Goal: Transaction & Acquisition: Book appointment/travel/reservation

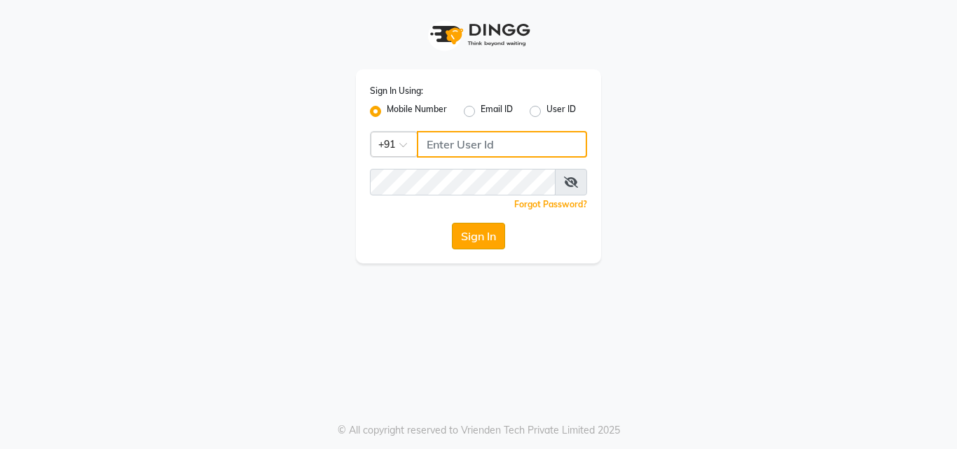
type input "9771433806"
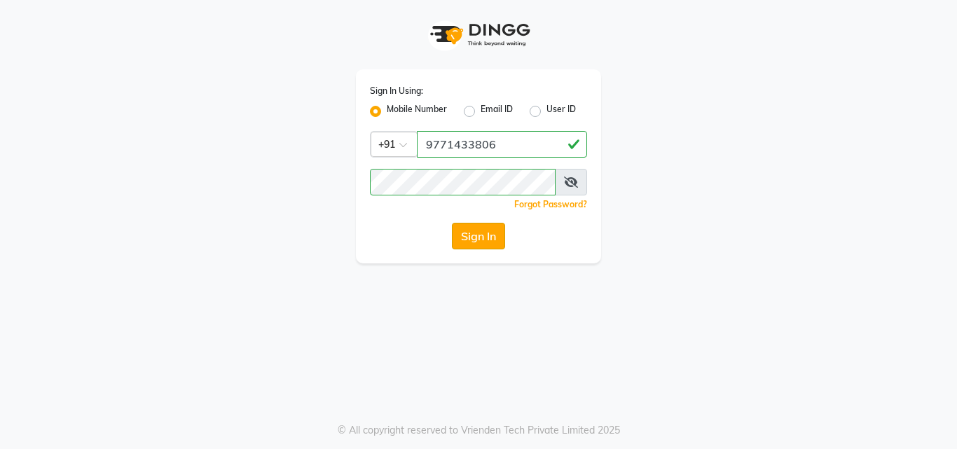
click at [470, 229] on button "Sign In" at bounding box center [478, 236] width 53 height 27
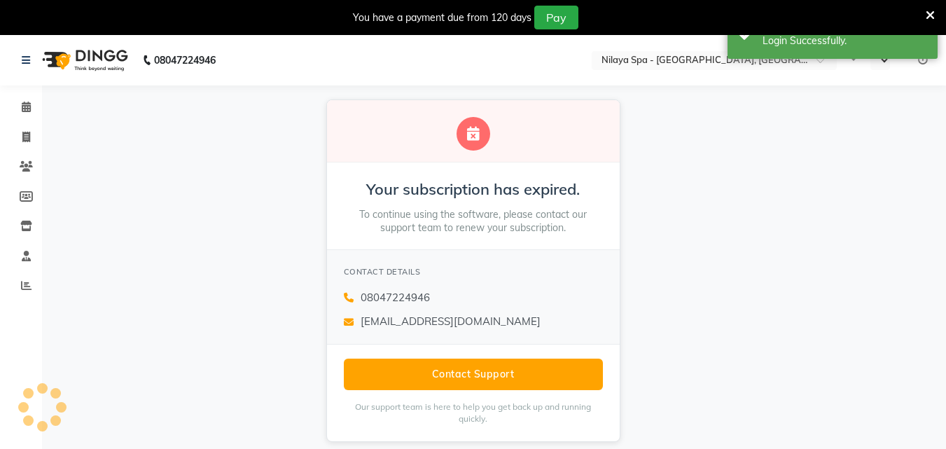
select select "en"
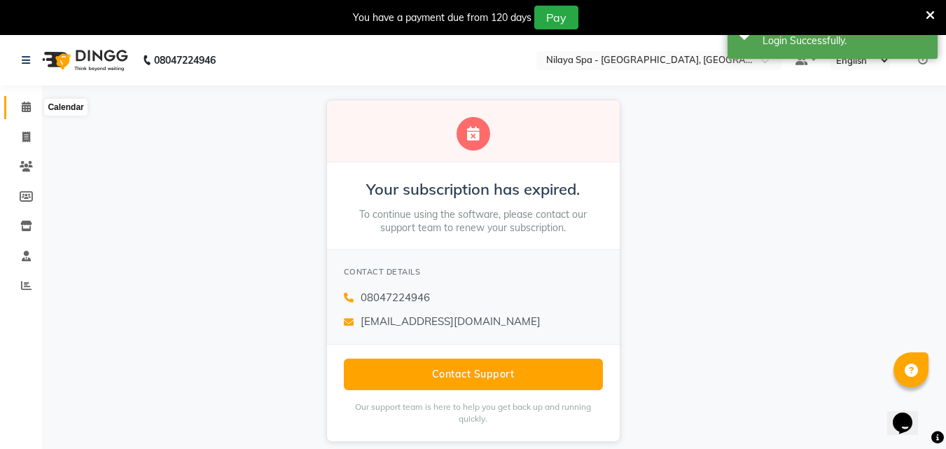
click at [27, 103] on span at bounding box center [26, 107] width 25 height 16
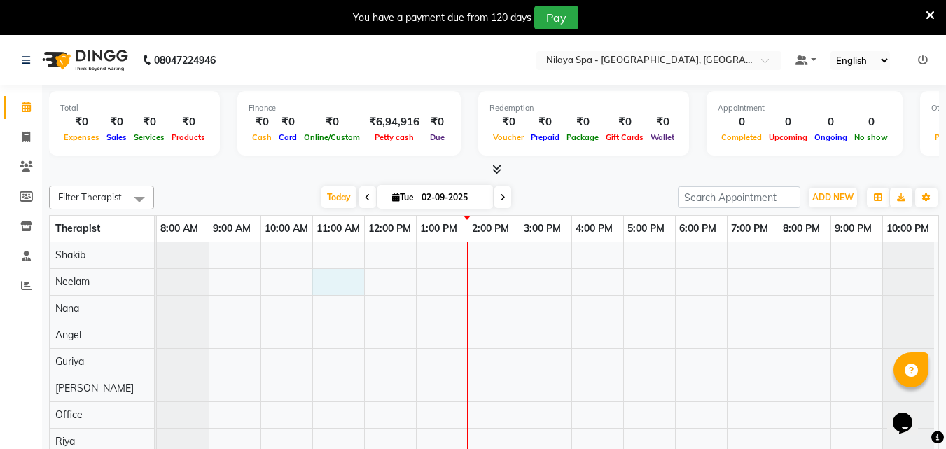
click at [358, 281] on div at bounding box center [548, 388] width 782 height 292
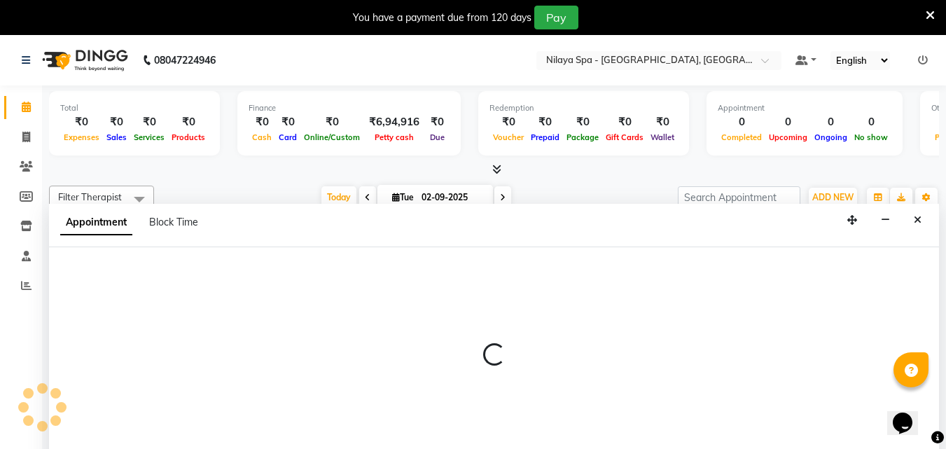
scroll to position [35, 0]
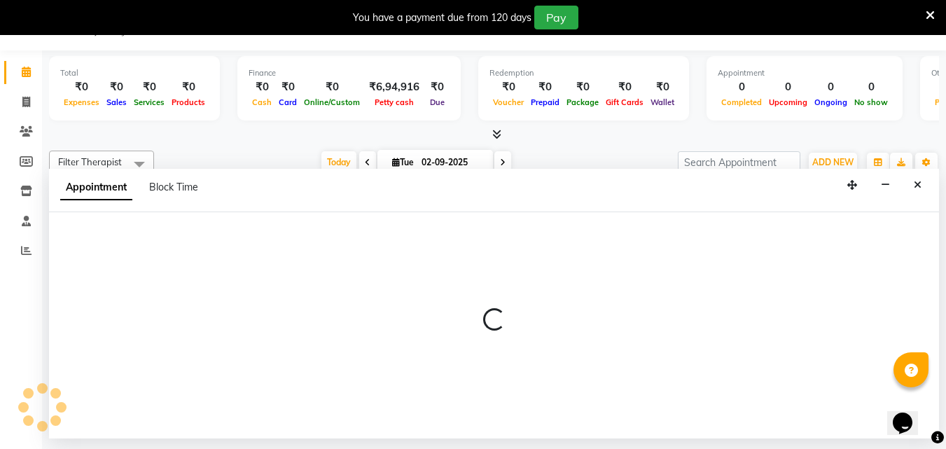
select select "78963"
select select "660"
select select "tentative"
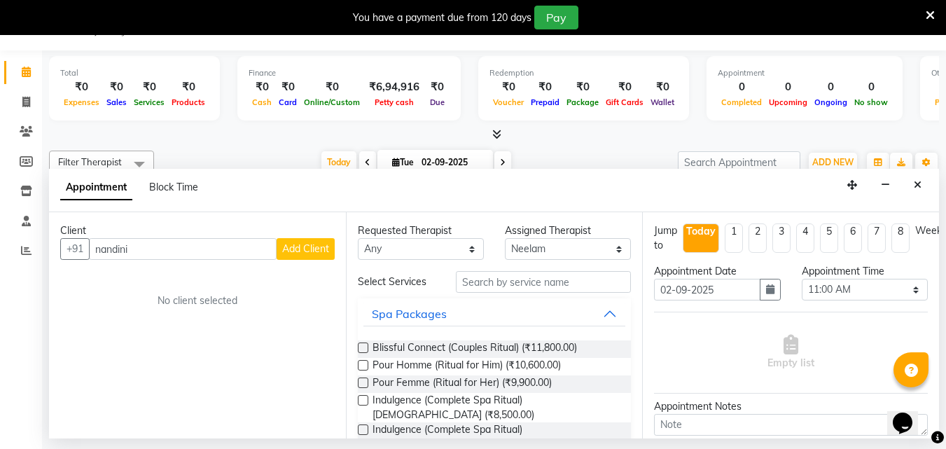
click at [151, 251] on input "nandini" at bounding box center [183, 249] width 188 height 22
type input "n"
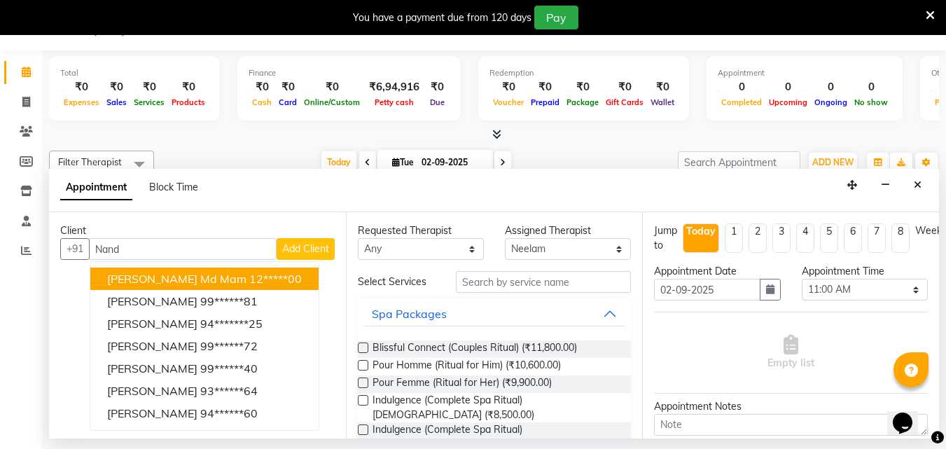
click at [191, 280] on span "[PERSON_NAME] Md Mam" at bounding box center [176, 279] width 139 height 14
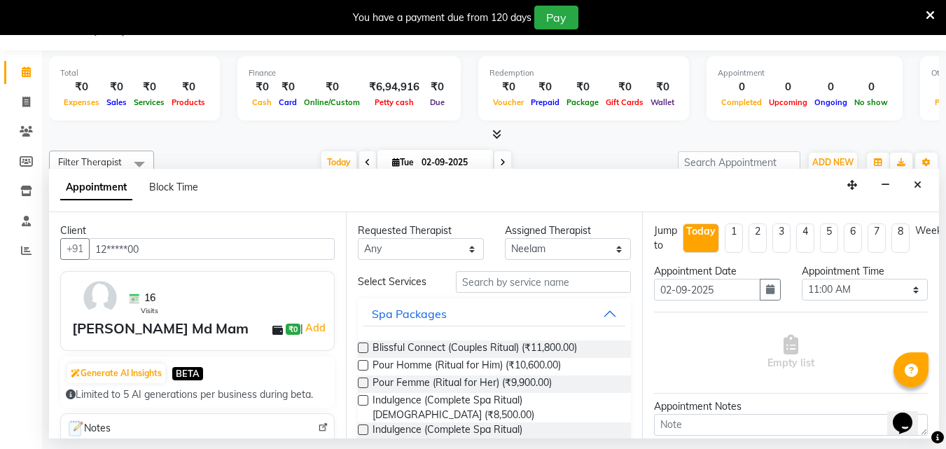
type input "12*****00"
click at [459, 249] on select "Any [PERSON_NAME] [PERSON_NAME] Minti Nana [PERSON_NAME] Office [PERSON_NAME] […" at bounding box center [421, 249] width 126 height 22
select select "78963"
click at [358, 238] on select "Any [PERSON_NAME] [PERSON_NAME] Minti Nana [PERSON_NAME] Office [PERSON_NAME] […" at bounding box center [421, 249] width 126 height 22
click at [489, 277] on input "text" at bounding box center [543, 282] width 175 height 22
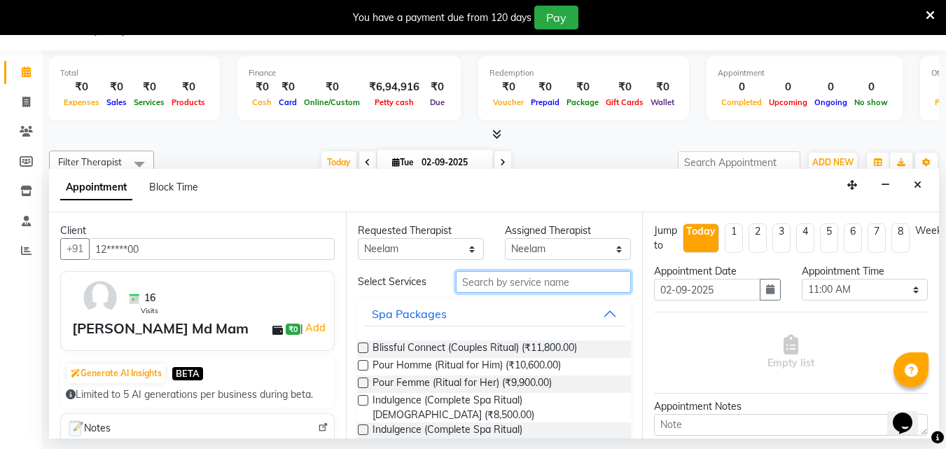
type input "H"
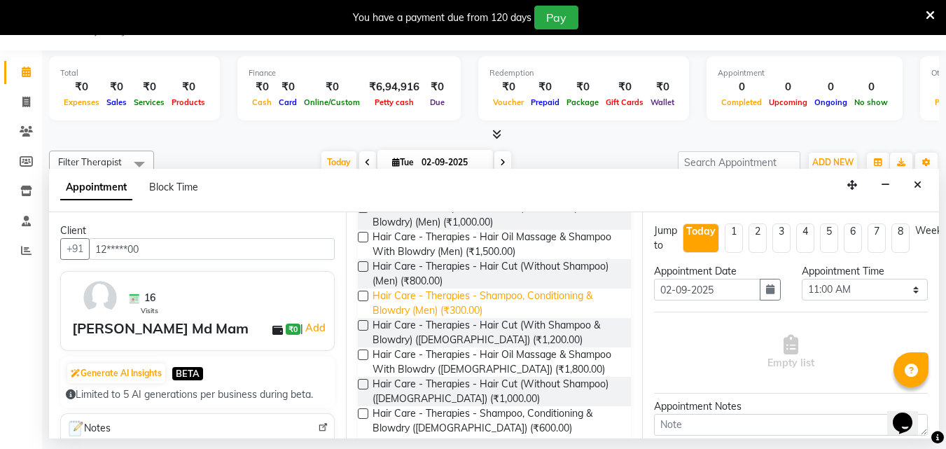
scroll to position [210, 0]
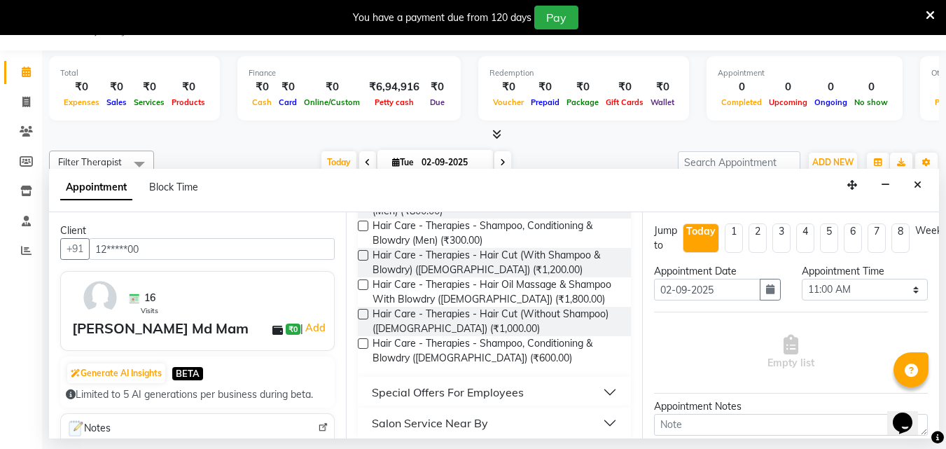
type input "SHAMPOO"
click at [364, 341] on label at bounding box center [363, 343] width 11 height 11
click at [364, 341] on input "checkbox" at bounding box center [362, 344] width 9 height 9
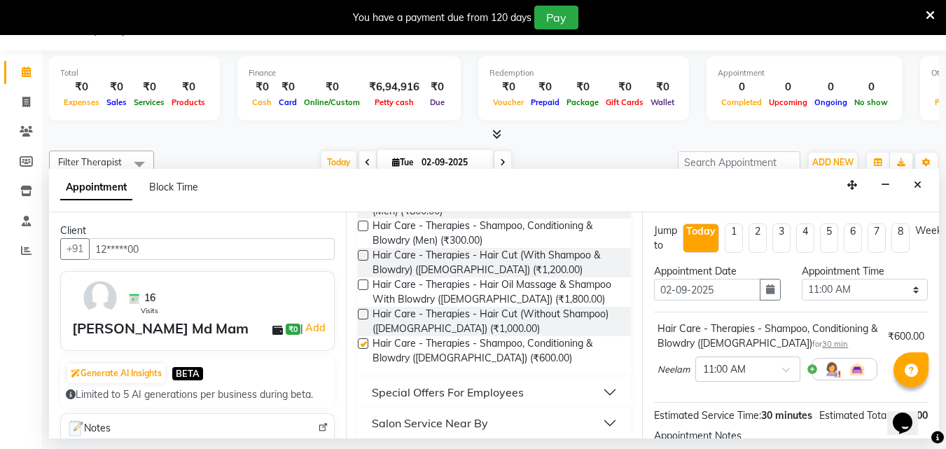
checkbox input "false"
click at [771, 363] on div at bounding box center [748, 368] width 104 height 15
click at [740, 418] on div "11:00 AM" at bounding box center [748, 423] width 104 height 26
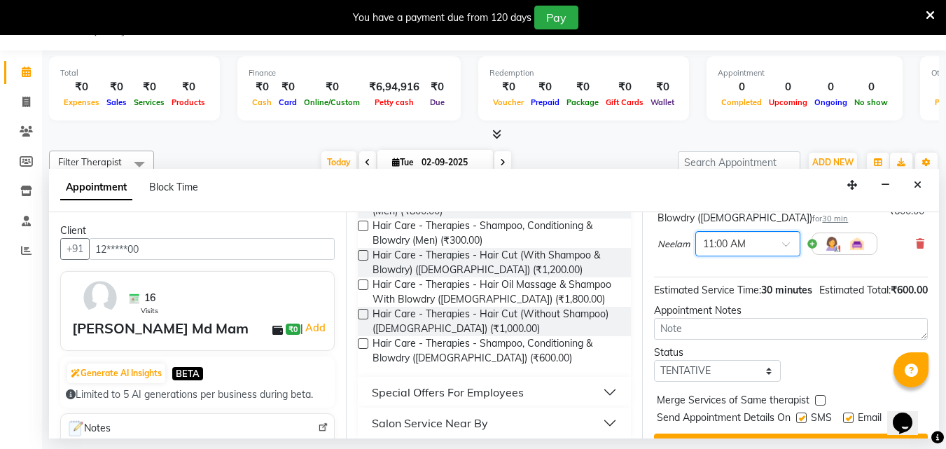
scroll to position [140, 0]
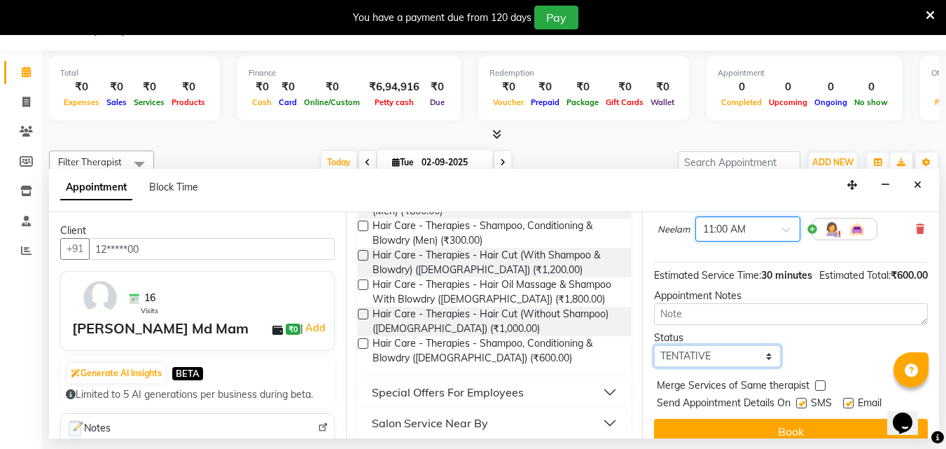
click at [713, 367] on select "Select TENTATIVE CONFIRM CHECK-IN UPCOMING" at bounding box center [717, 356] width 126 height 22
select select "confirm booking"
click at [654, 360] on select "Select TENTATIVE CONFIRM CHECK-IN UPCOMING" at bounding box center [717, 356] width 126 height 22
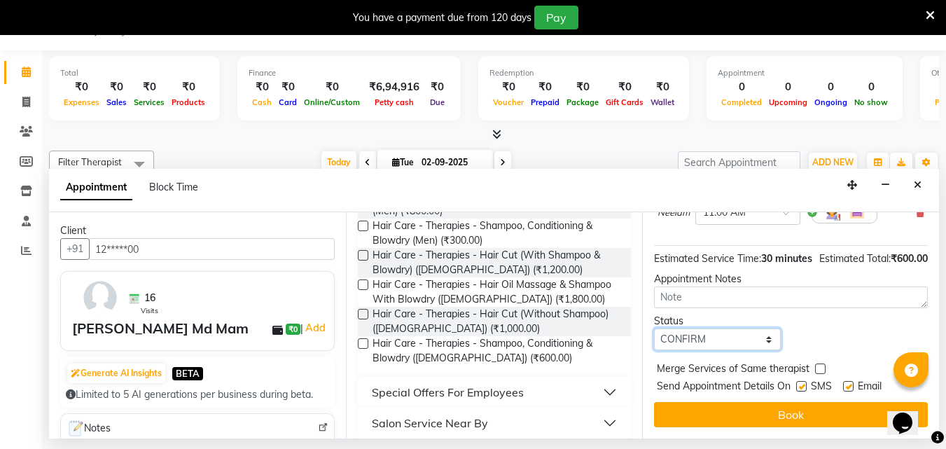
scroll to position [182, 0]
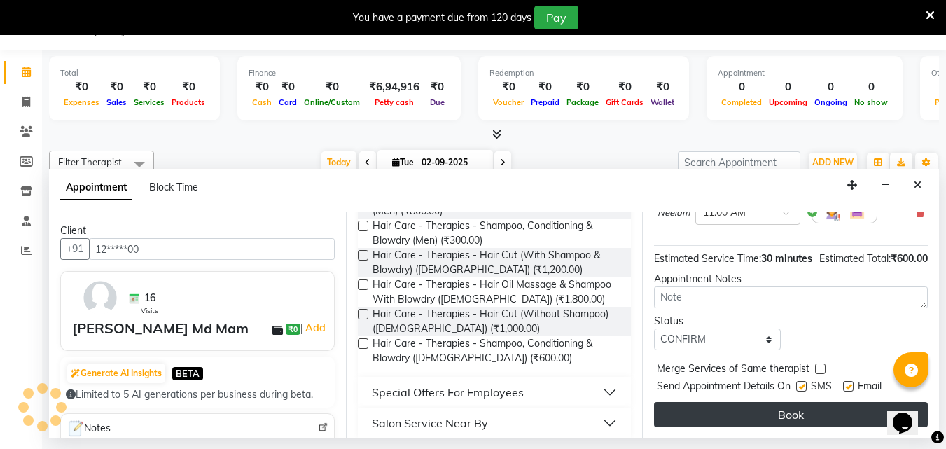
click at [750, 402] on button "Book" at bounding box center [791, 414] width 274 height 25
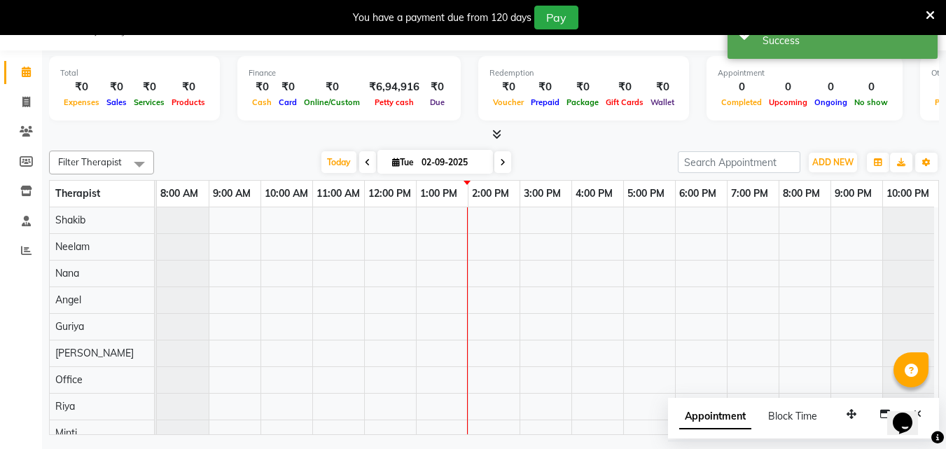
scroll to position [0, 0]
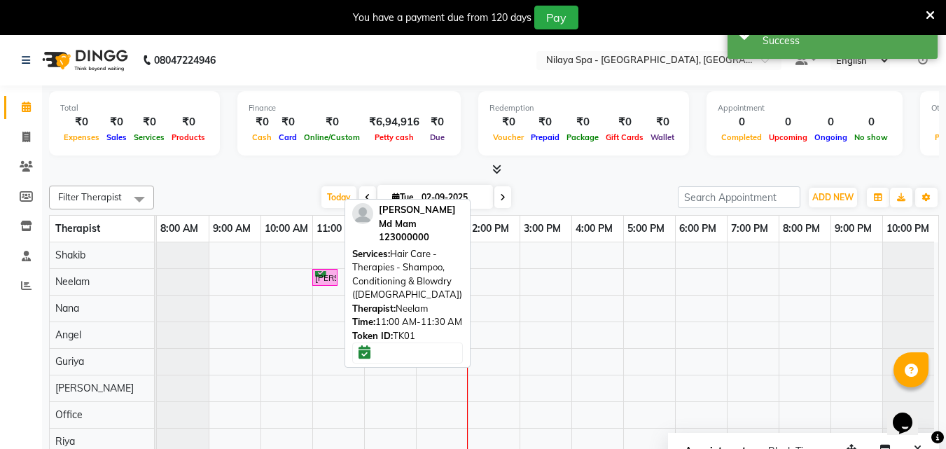
click at [333, 272] on div "[PERSON_NAME] Md Mam, TK01, 11:00 AM-11:30 AM, Hair Care - Therapies - Shampoo,…" at bounding box center [325, 277] width 22 height 13
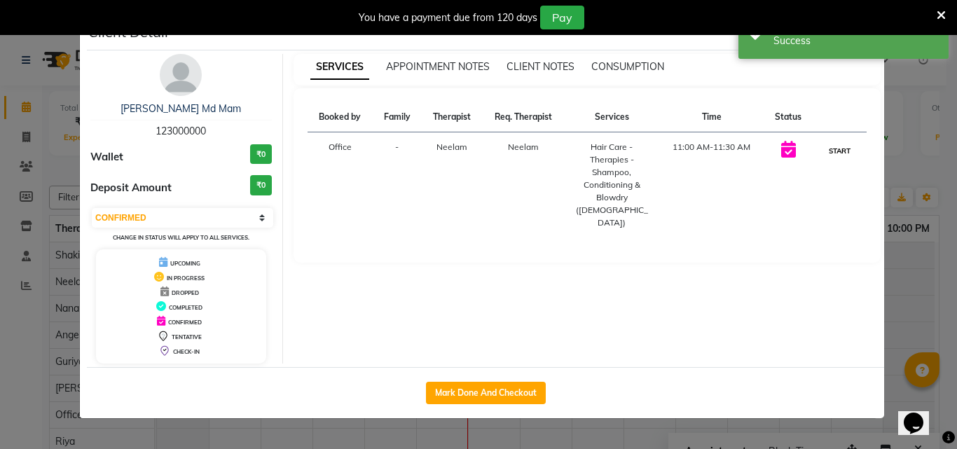
click at [841, 153] on button "START" at bounding box center [839, 151] width 29 height 18
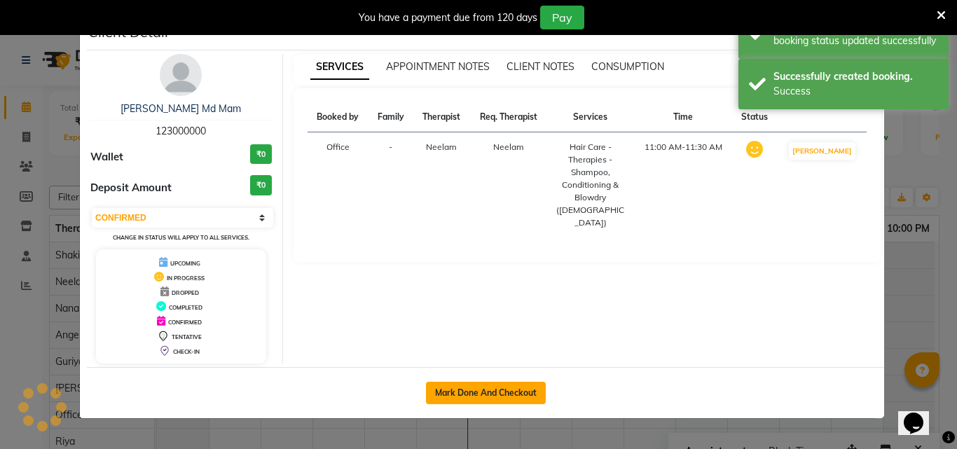
select select "1"
click at [905, 317] on ngb-modal-window "Client Detail [PERSON_NAME] Md Mam 123000000 Wallet ₹0 Deposit Amount ₹0 Select…" at bounding box center [478, 224] width 957 height 449
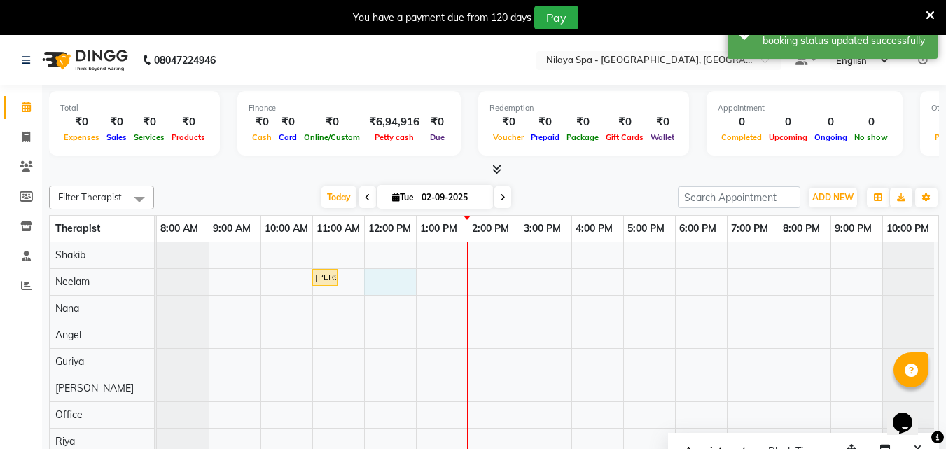
click at [408, 275] on div "[PERSON_NAME] Md Mam, TK01, 11:00 AM-11:30 AM, Hair Care - Therapies - Shampoo,…" at bounding box center [548, 388] width 782 height 292
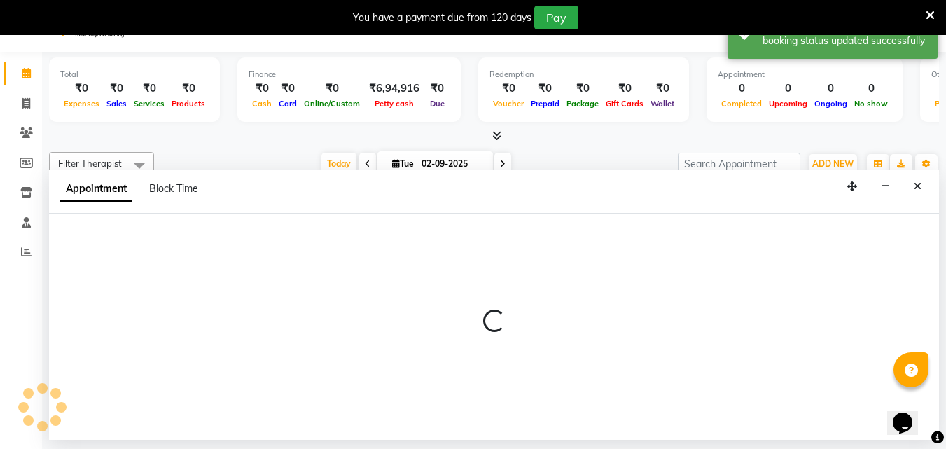
scroll to position [35, 0]
select select "78963"
select select "720"
select select "tentative"
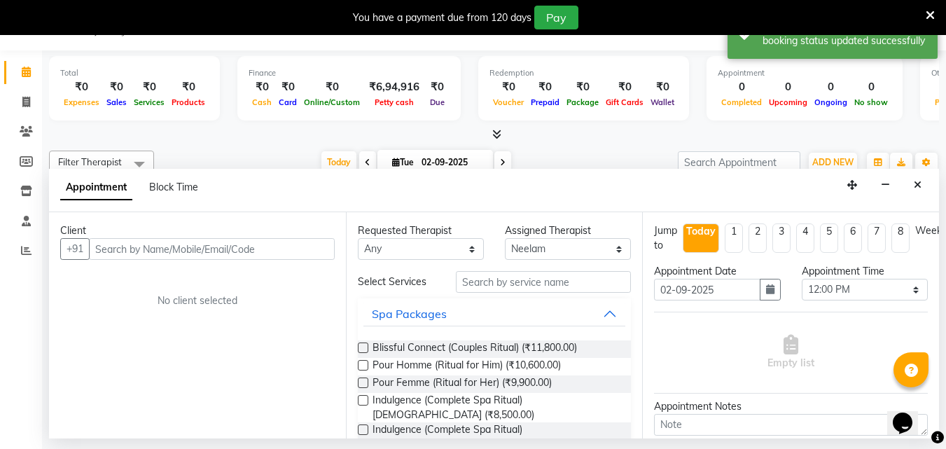
click at [210, 249] on input "text" at bounding box center [212, 249] width 246 height 22
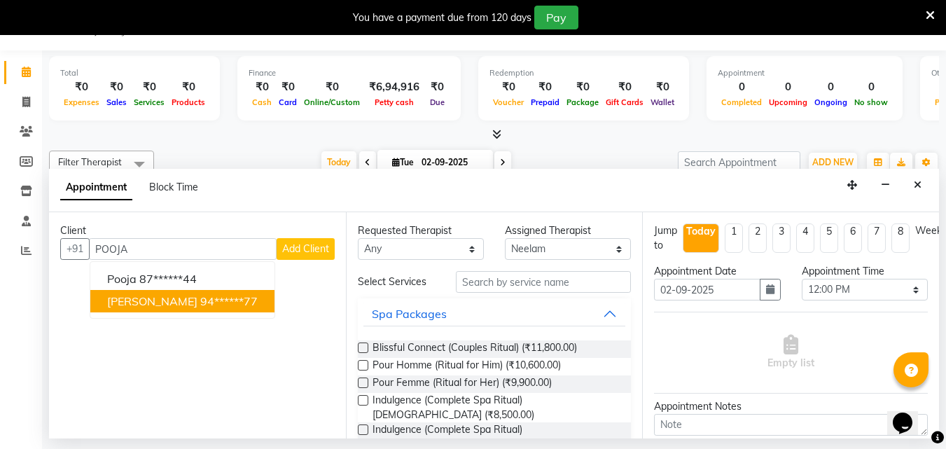
click at [187, 298] on button "[PERSON_NAME] 94******77" at bounding box center [182, 301] width 184 height 22
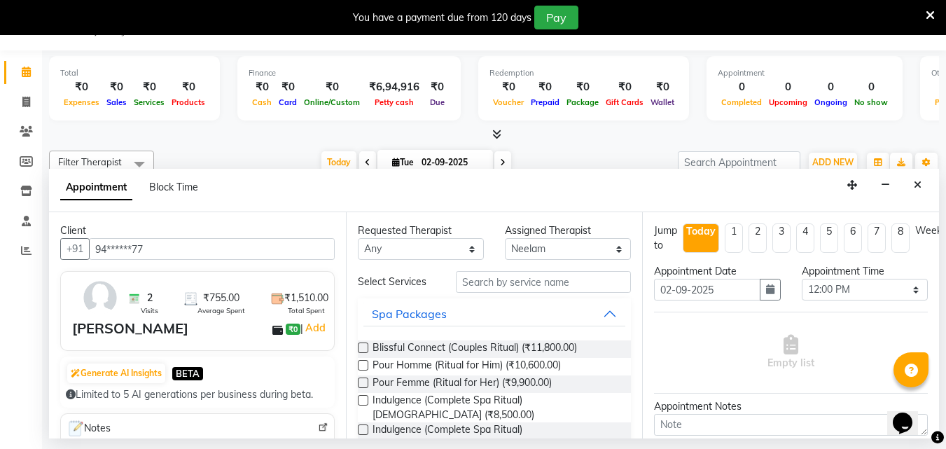
type input "94******77"
click at [436, 254] on select "Any [PERSON_NAME] [PERSON_NAME] Minti Nana [PERSON_NAME] Office [PERSON_NAME] […" at bounding box center [421, 249] width 126 height 22
select select "78963"
click at [358, 238] on select "Any [PERSON_NAME] [PERSON_NAME] Minti Nana [PERSON_NAME] Office [PERSON_NAME] […" at bounding box center [421, 249] width 126 height 22
click at [471, 280] on input "text" at bounding box center [543, 282] width 175 height 22
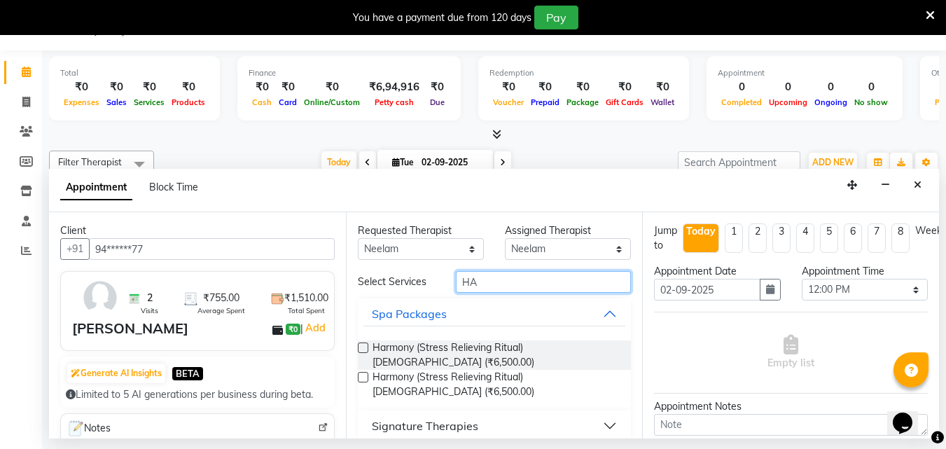
type input "H"
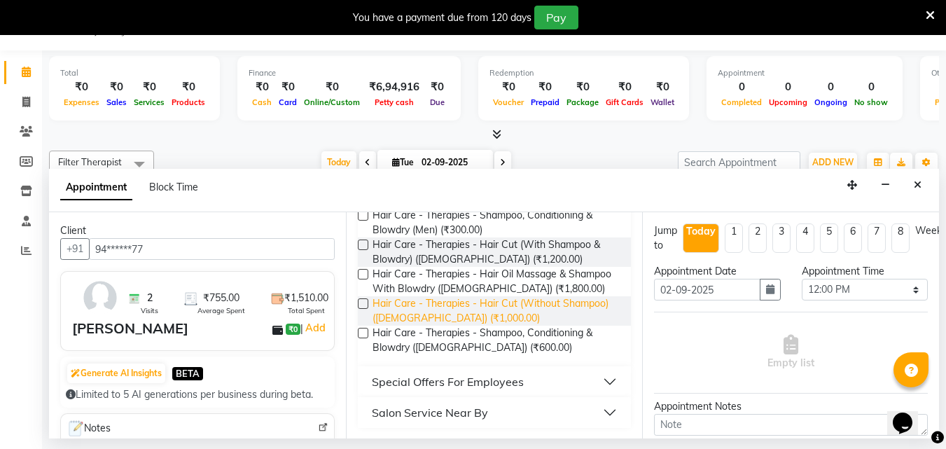
scroll to position [221, 0]
type input "SHAMPOO"
click at [364, 333] on label at bounding box center [363, 332] width 11 height 11
click at [364, 333] on input "checkbox" at bounding box center [362, 333] width 9 height 9
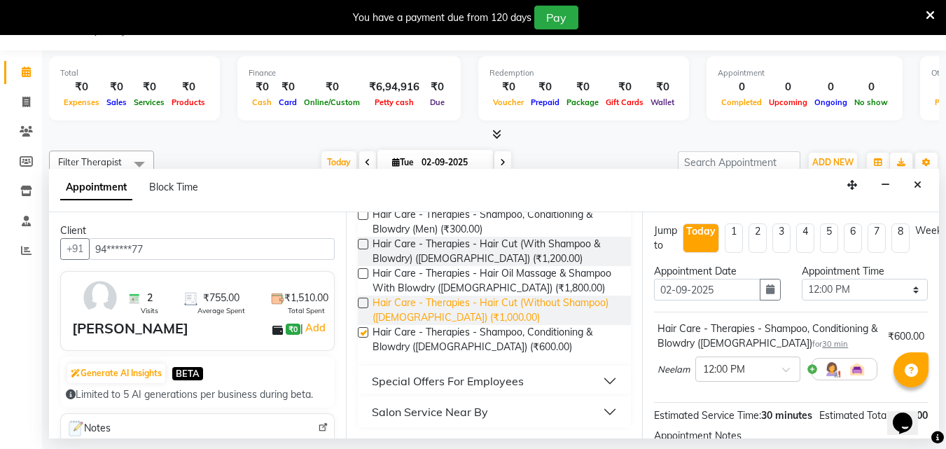
checkbox input "false"
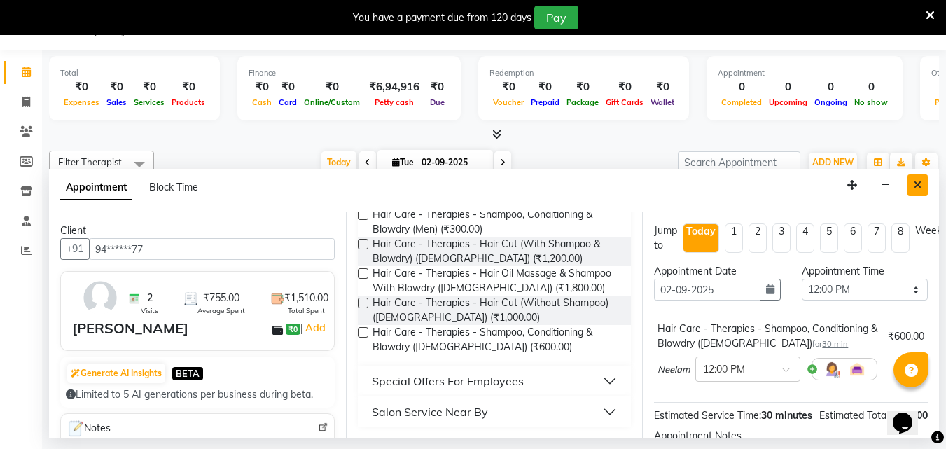
click at [914, 185] on button "Close" at bounding box center [918, 185] width 20 height 22
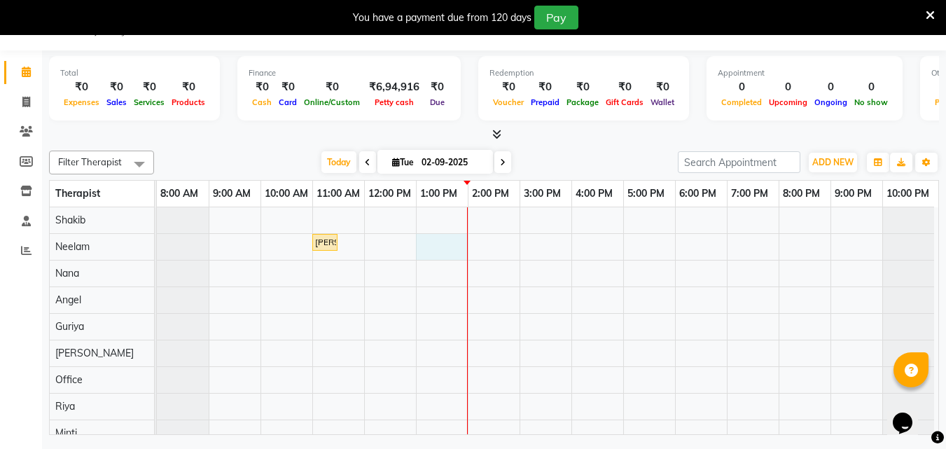
click at [441, 246] on div "[PERSON_NAME] Md Mam, TK01, 11:00 AM-11:30 AM, Hair Care - Therapies - Shampoo,…" at bounding box center [548, 353] width 782 height 292
select select "78963"
select select "780"
select select "tentative"
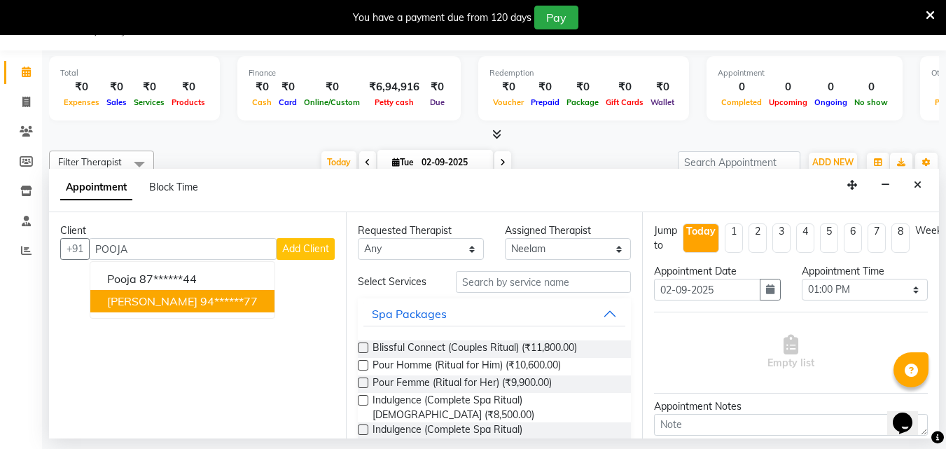
click at [169, 296] on span "[PERSON_NAME]" at bounding box center [152, 301] width 90 height 14
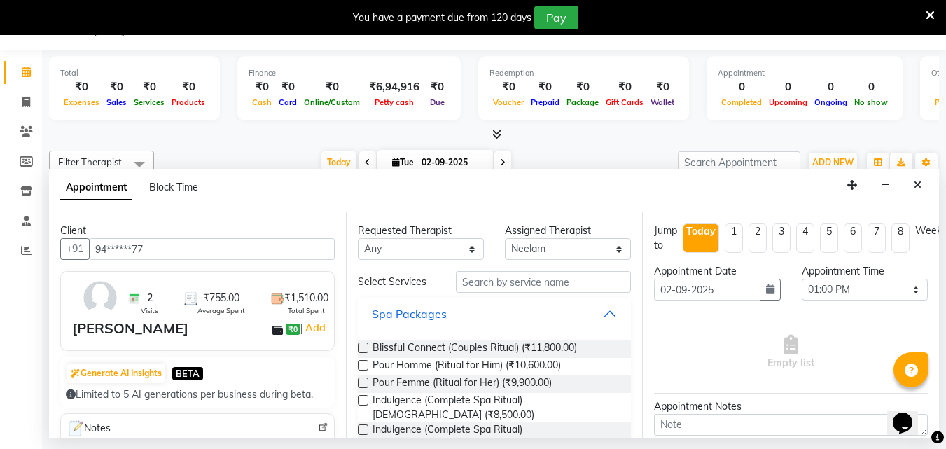
type input "94******77"
click at [471, 252] on select "Any [PERSON_NAME] [PERSON_NAME] Minti Nana [PERSON_NAME] Office [PERSON_NAME] […" at bounding box center [421, 249] width 126 height 22
select select "78963"
click at [358, 238] on select "Any [PERSON_NAME] [PERSON_NAME] Minti Nana [PERSON_NAME] Office [PERSON_NAME] […" at bounding box center [421, 249] width 126 height 22
click at [489, 280] on input "text" at bounding box center [543, 282] width 175 height 22
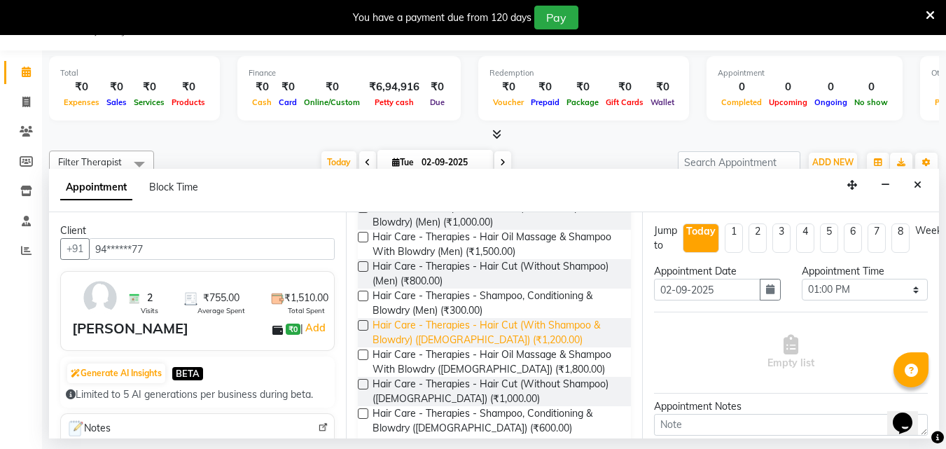
scroll to position [210, 0]
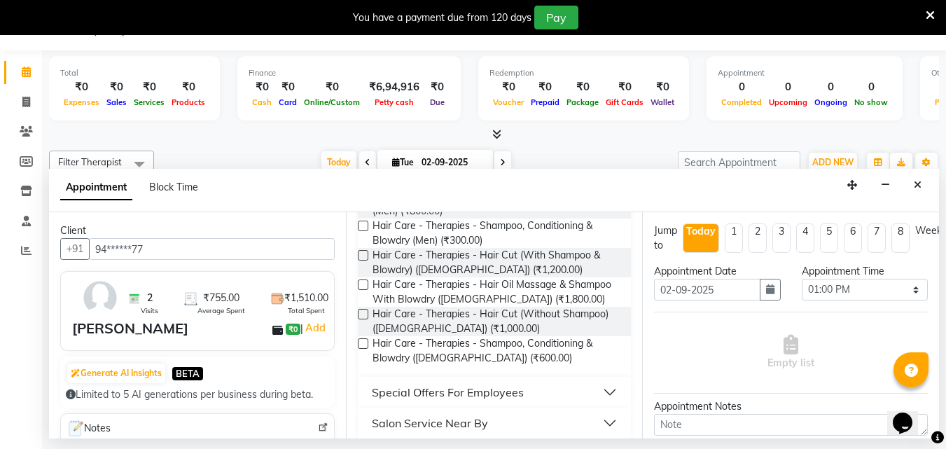
type input "SHAMPOO"
click at [362, 341] on label at bounding box center [363, 343] width 11 height 11
click at [362, 341] on input "checkbox" at bounding box center [362, 344] width 9 height 9
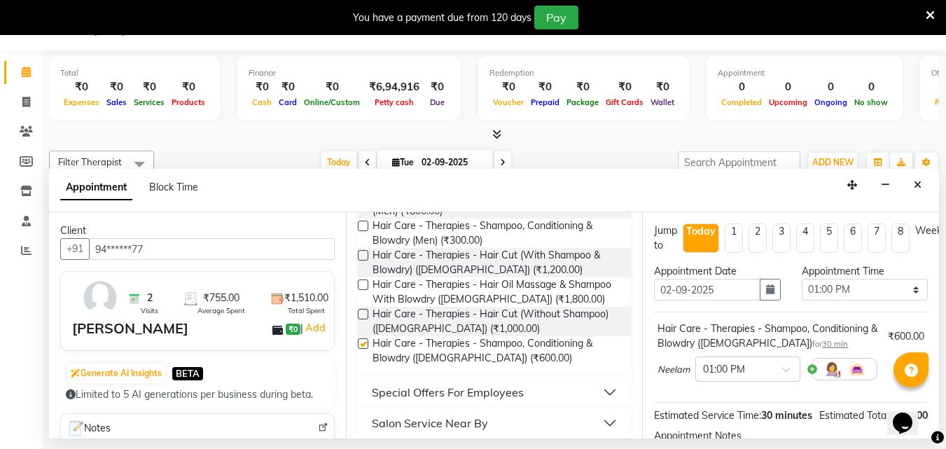
checkbox input "false"
click at [777, 369] on div at bounding box center [748, 368] width 104 height 15
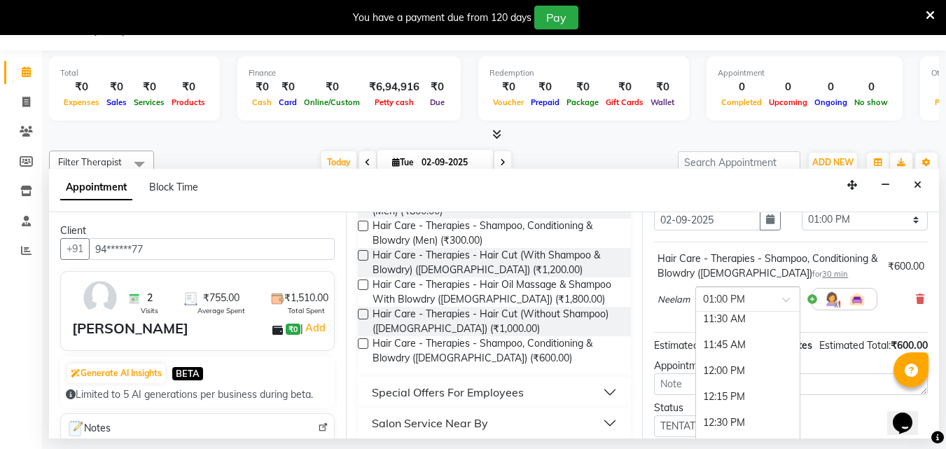
scroll to position [240, 0]
click at [740, 347] on div "11:30 AM" at bounding box center [748, 347] width 104 height 26
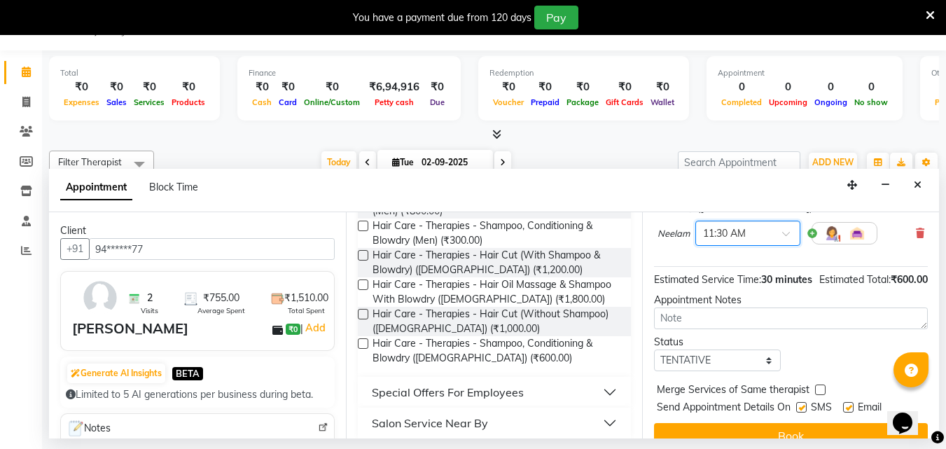
scroll to position [182, 0]
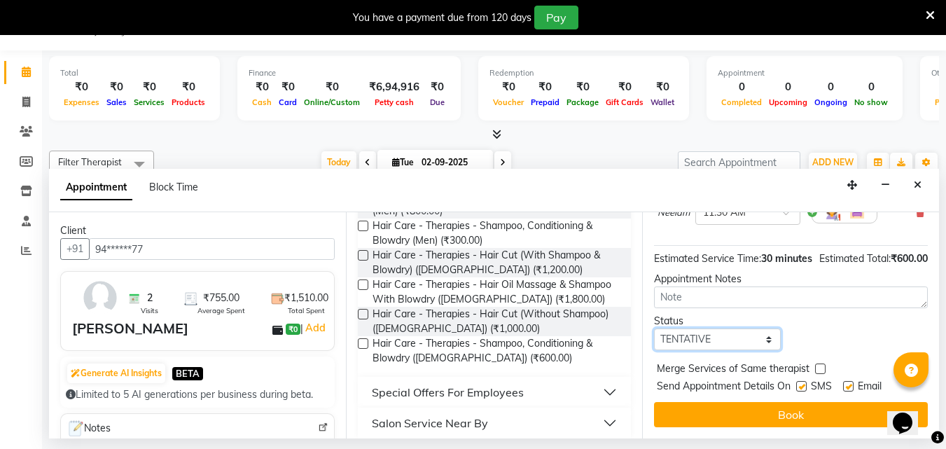
click at [725, 330] on select "Select TENTATIVE CONFIRM CHECK-IN UPCOMING" at bounding box center [717, 340] width 126 height 22
select select "confirm booking"
click at [654, 329] on select "Select TENTATIVE CONFIRM CHECK-IN UPCOMING" at bounding box center [717, 340] width 126 height 22
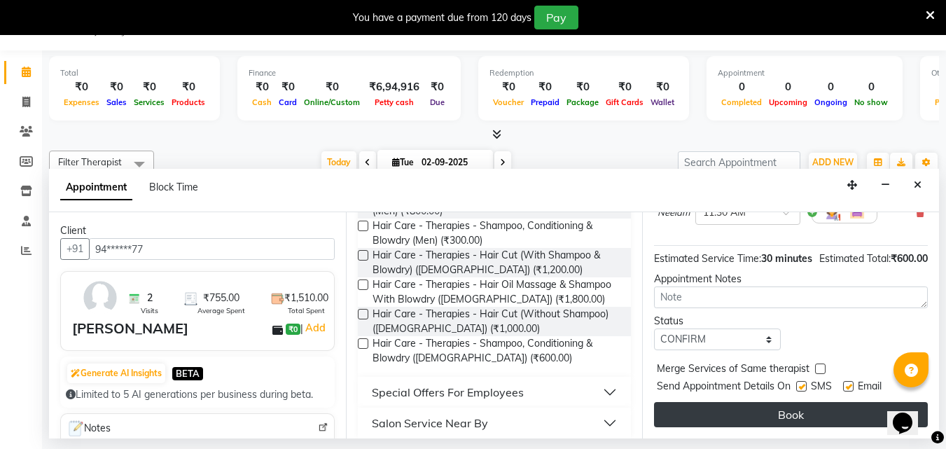
click at [735, 402] on button "Book" at bounding box center [791, 414] width 274 height 25
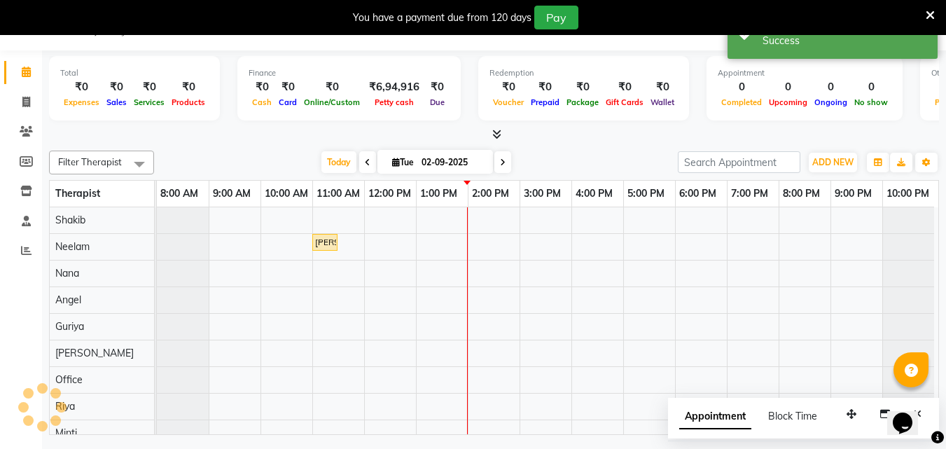
scroll to position [0, 0]
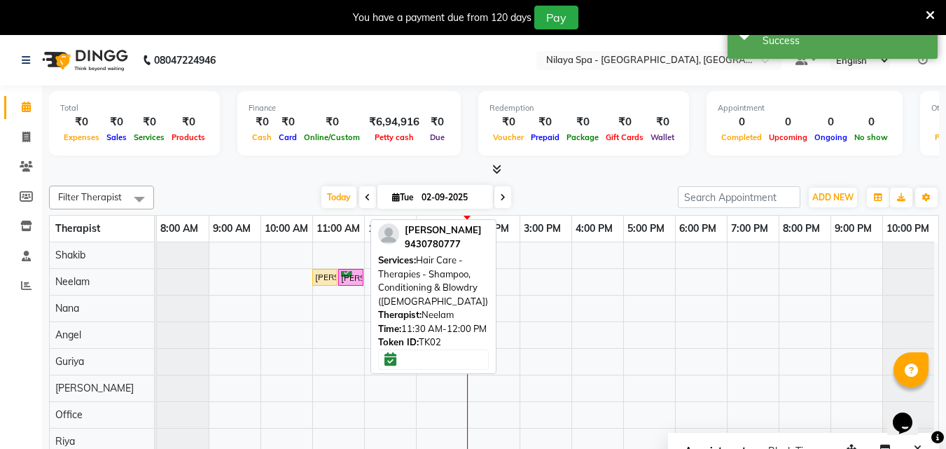
click at [351, 281] on div "[PERSON_NAME], TK02, 11:30 AM-12:00 PM, Hair Care - Therapies - Shampoo, Condit…" at bounding box center [351, 277] width 22 height 13
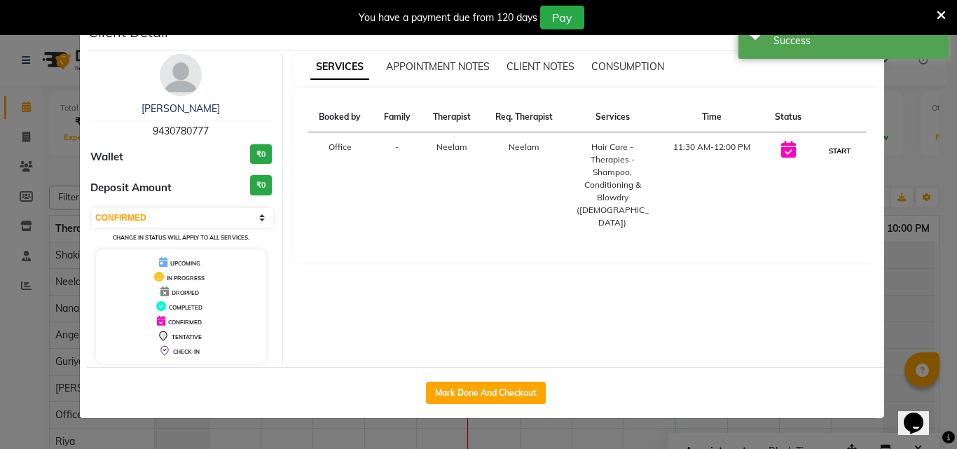
click at [839, 151] on button "START" at bounding box center [839, 151] width 29 height 18
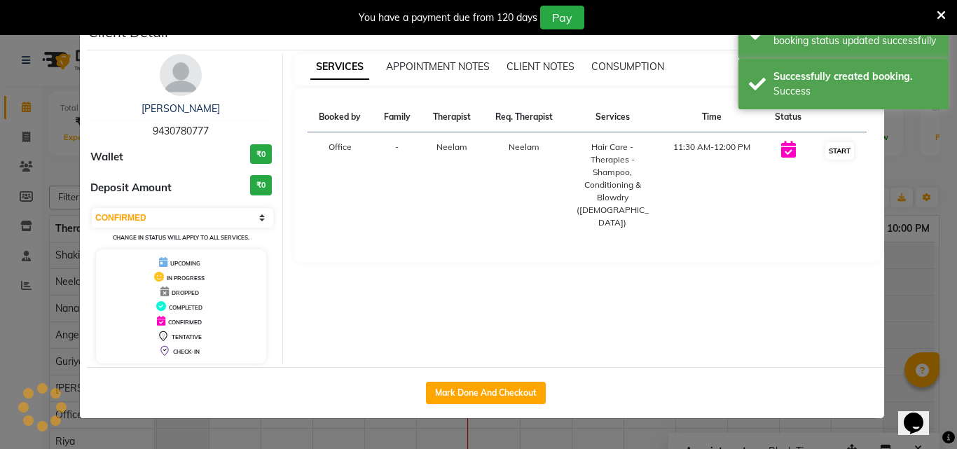
select select "1"
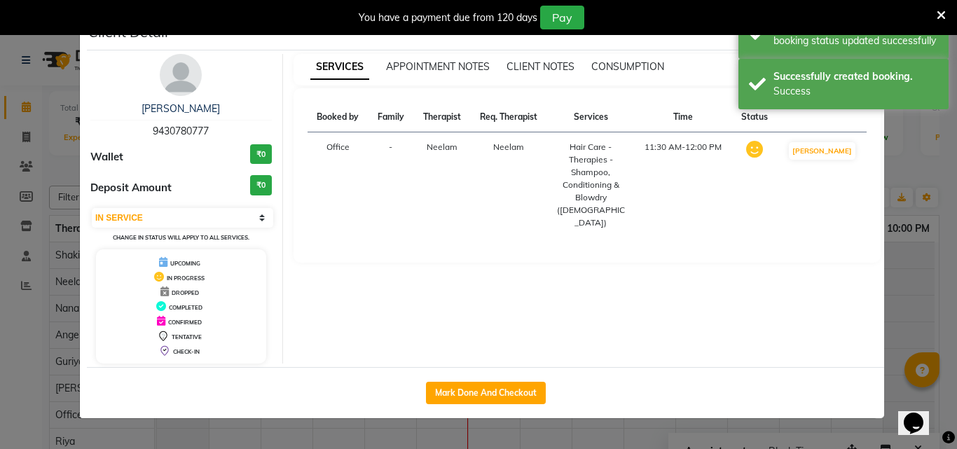
click at [908, 273] on ngb-modal-window "Client Detail [PERSON_NAME] 9430780777 Wallet ₹0 Deposit Amount ₹0 Select IN SE…" at bounding box center [478, 224] width 957 height 449
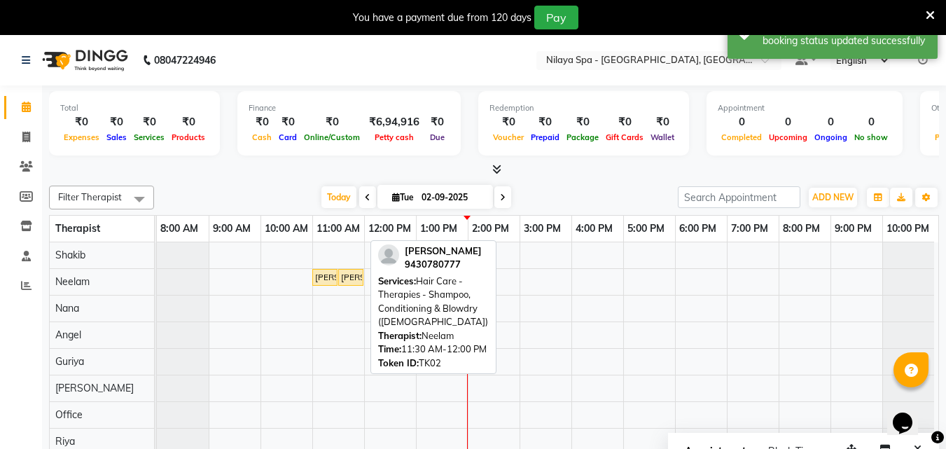
click at [357, 277] on div "[PERSON_NAME], TK02, 11:30 AM-12:00 PM, Hair Care - Therapies - Shampoo, Condit…" at bounding box center [351, 277] width 22 height 13
select select "1"
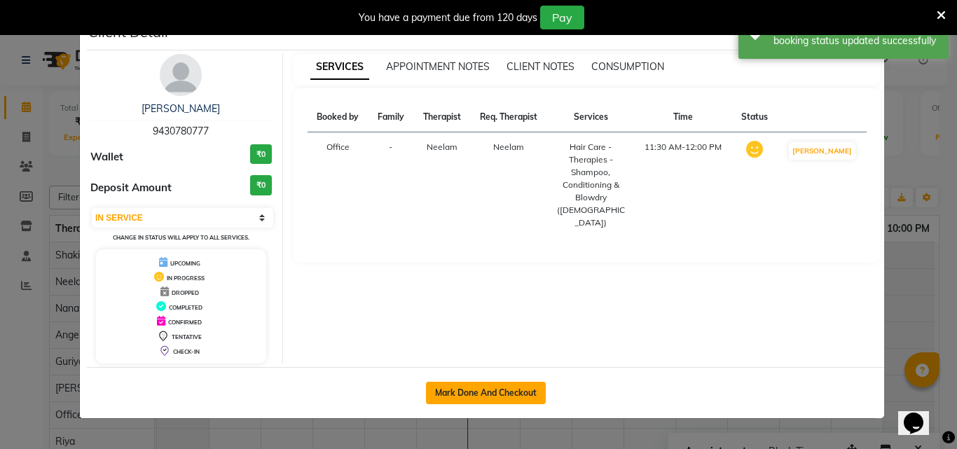
click at [462, 390] on button "Mark Done And Checkout" at bounding box center [486, 393] width 120 height 22
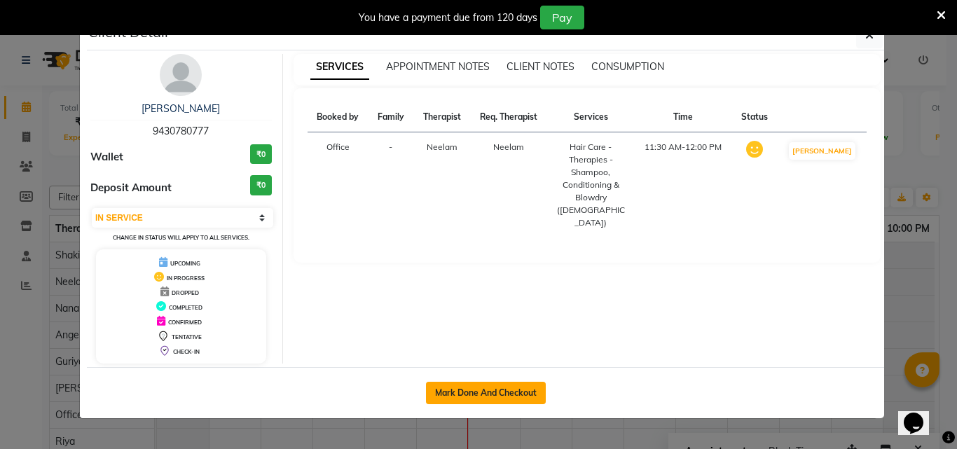
select select "service"
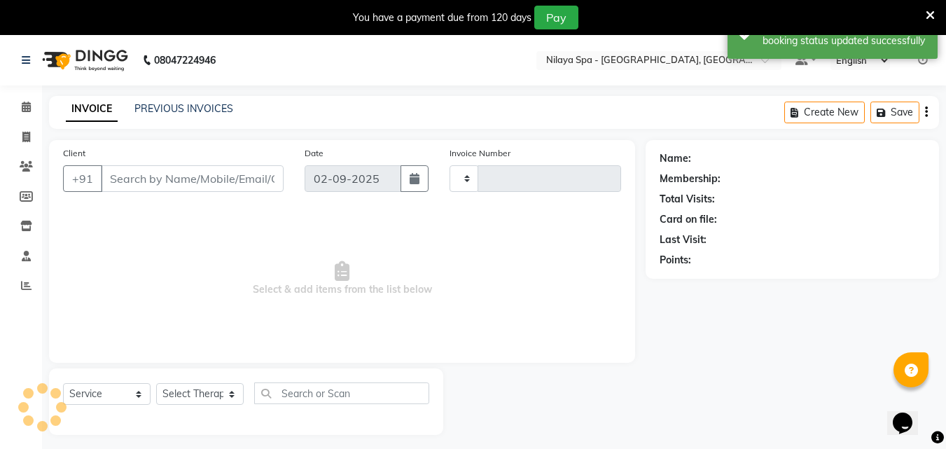
type input "1317"
select select "8066"
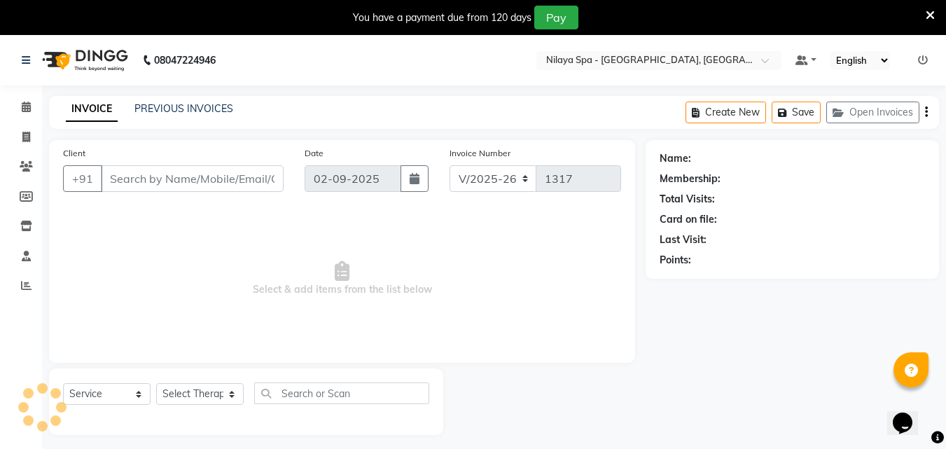
type input "94******77"
select select "78963"
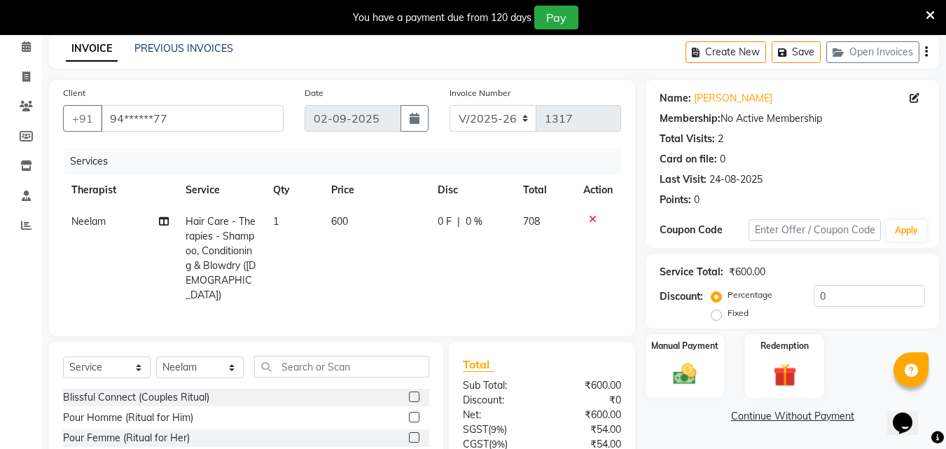
scroll to position [177, 0]
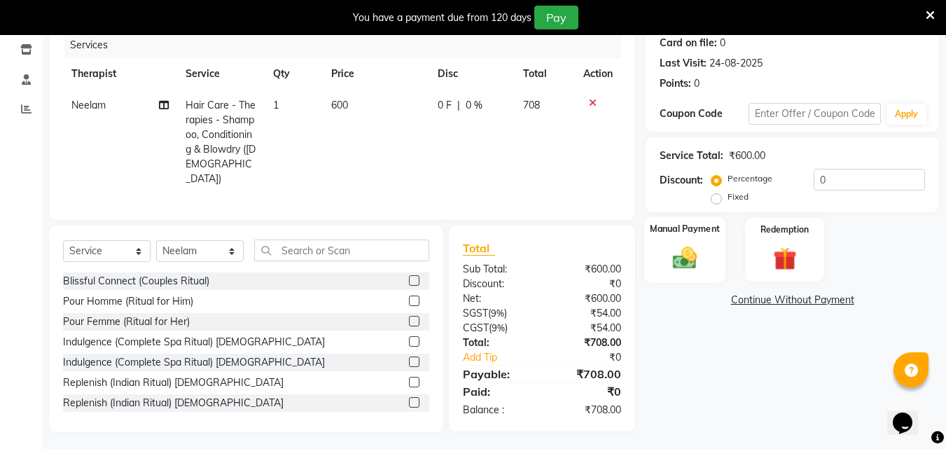
click at [695, 246] on img at bounding box center [685, 258] width 39 height 28
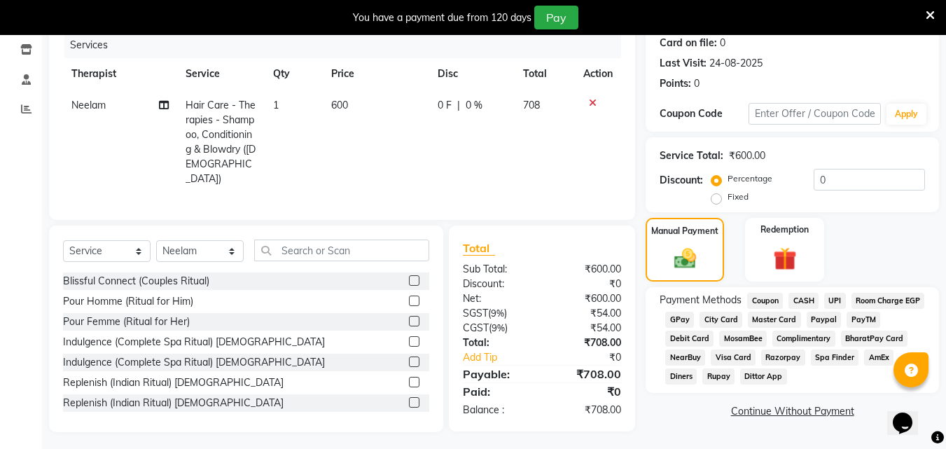
click at [805, 300] on span "CASH" at bounding box center [804, 301] width 30 height 16
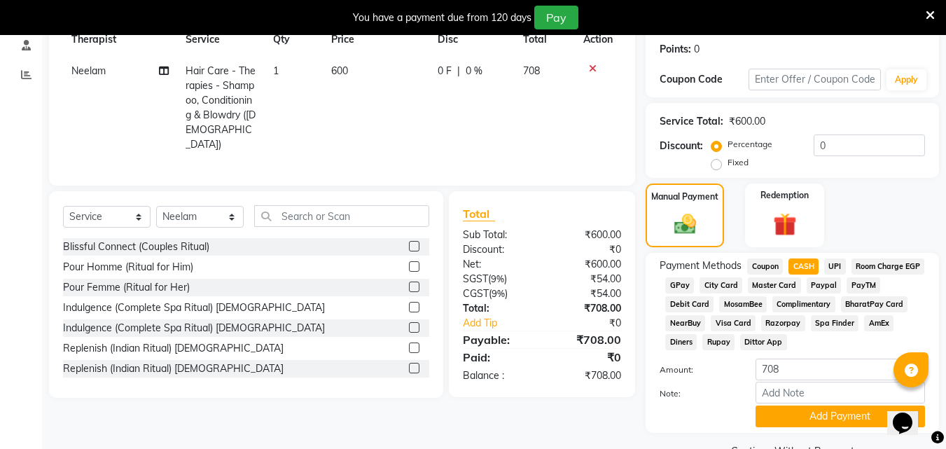
scroll to position [244, 0]
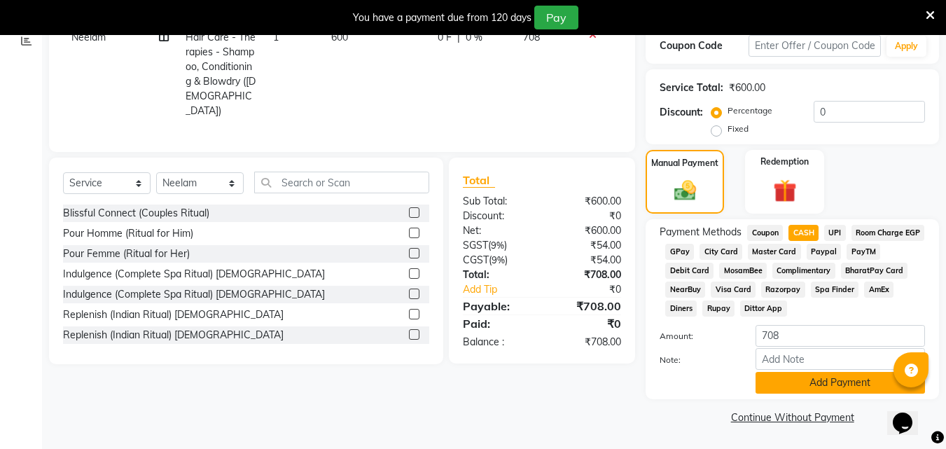
click at [818, 384] on button "Add Payment" at bounding box center [841, 383] width 170 height 22
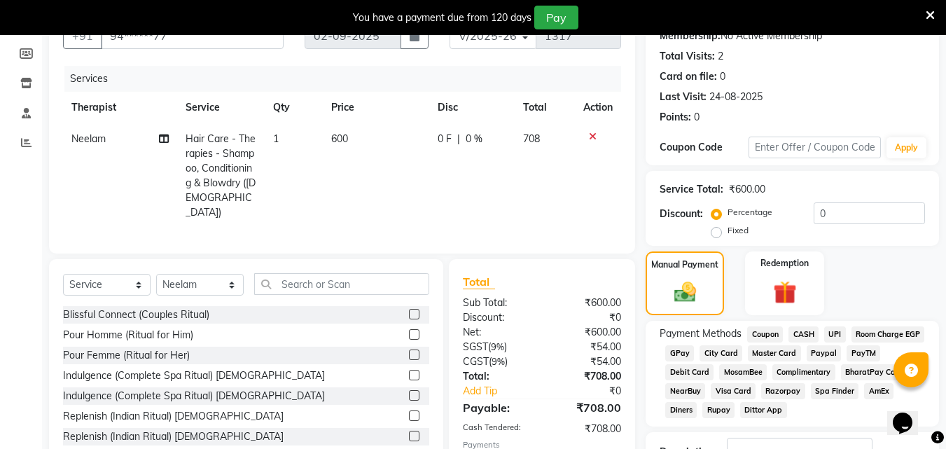
scroll to position [277, 0]
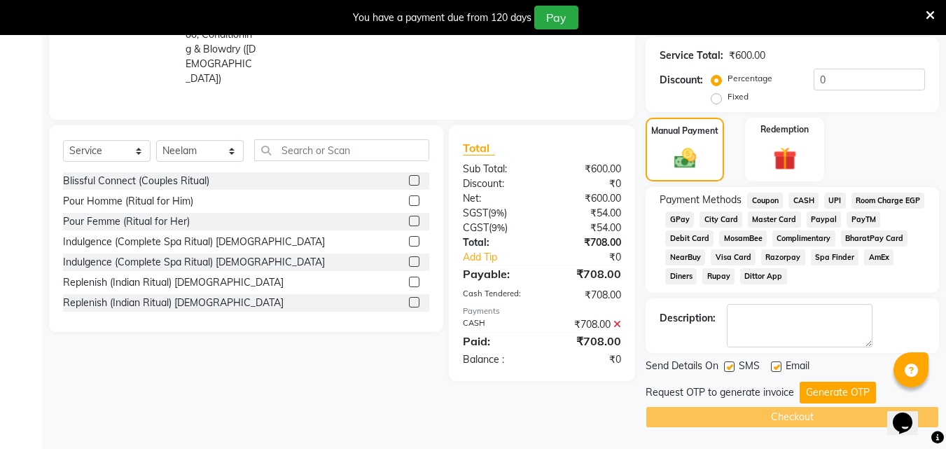
click at [811, 195] on span "CASH" at bounding box center [804, 201] width 30 height 16
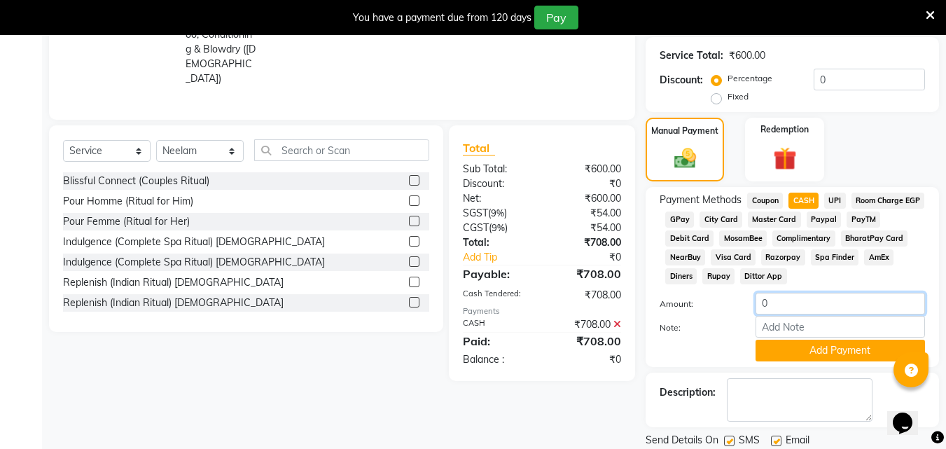
click at [780, 304] on input "0" at bounding box center [841, 304] width 170 height 22
type input "687"
click at [808, 346] on button "Add Payment" at bounding box center [841, 351] width 170 height 22
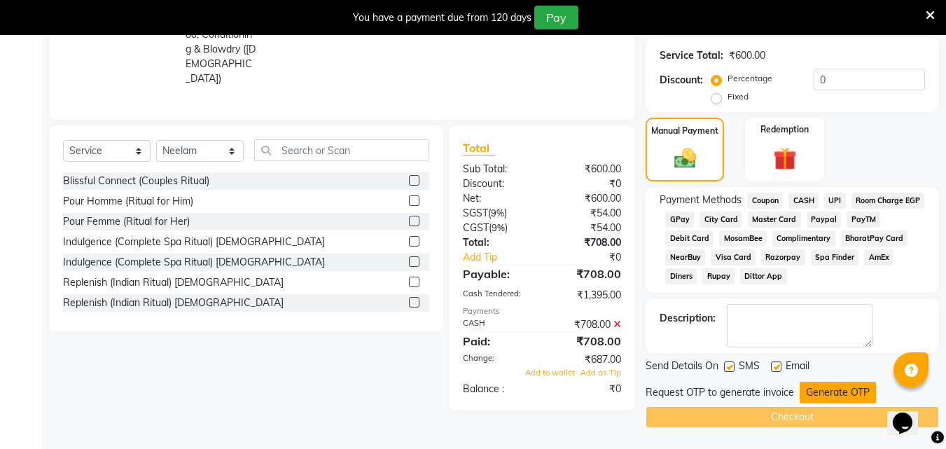
click at [832, 387] on button "Generate OTP" at bounding box center [838, 393] width 76 height 22
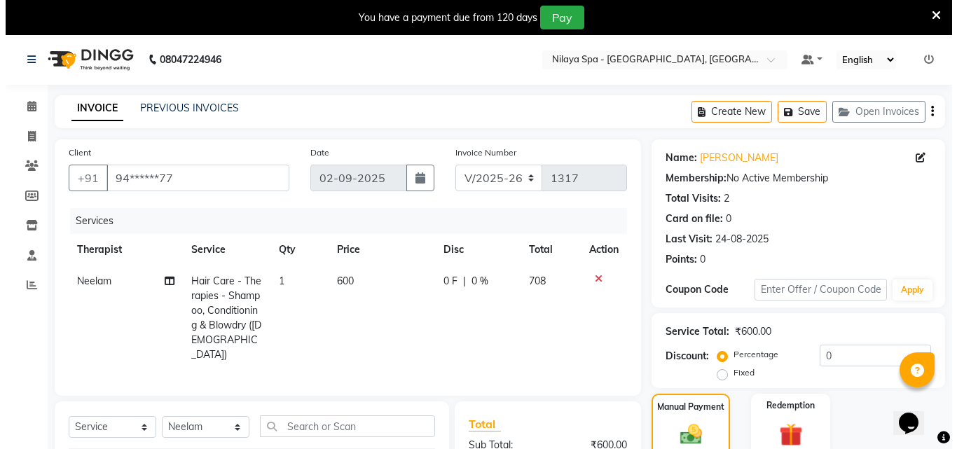
scroll to position [0, 0]
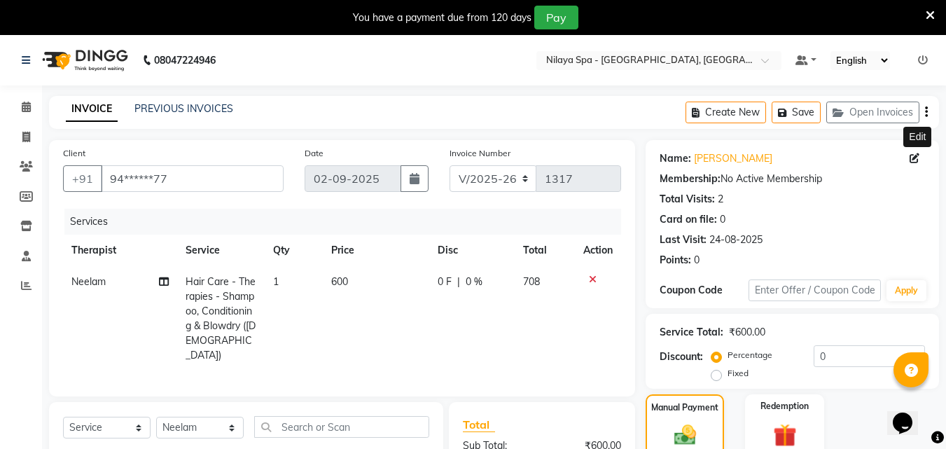
click at [915, 156] on icon at bounding box center [915, 158] width 10 height 10
select select "[DEMOGRAPHIC_DATA]"
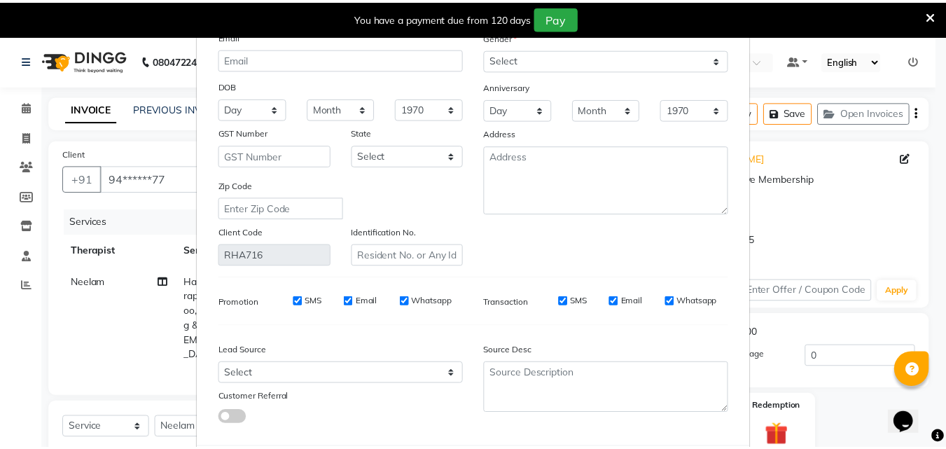
scroll to position [172, 0]
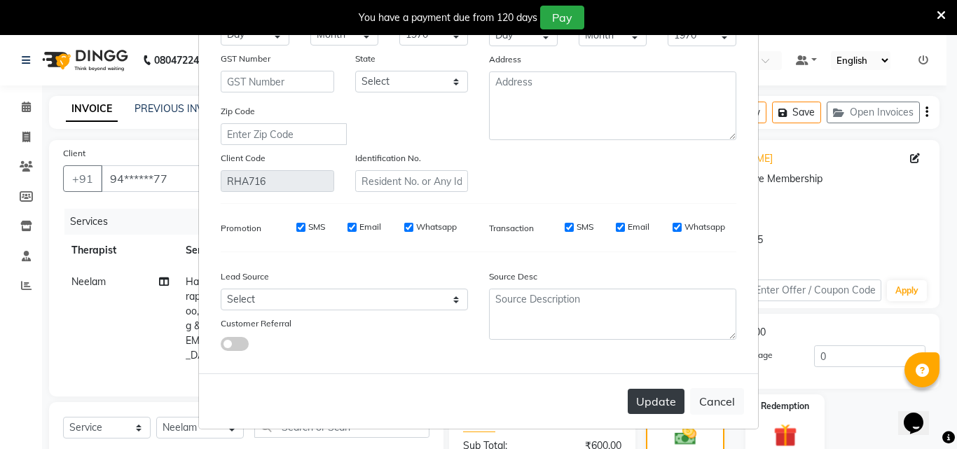
click at [645, 399] on button "Update" at bounding box center [656, 401] width 57 height 25
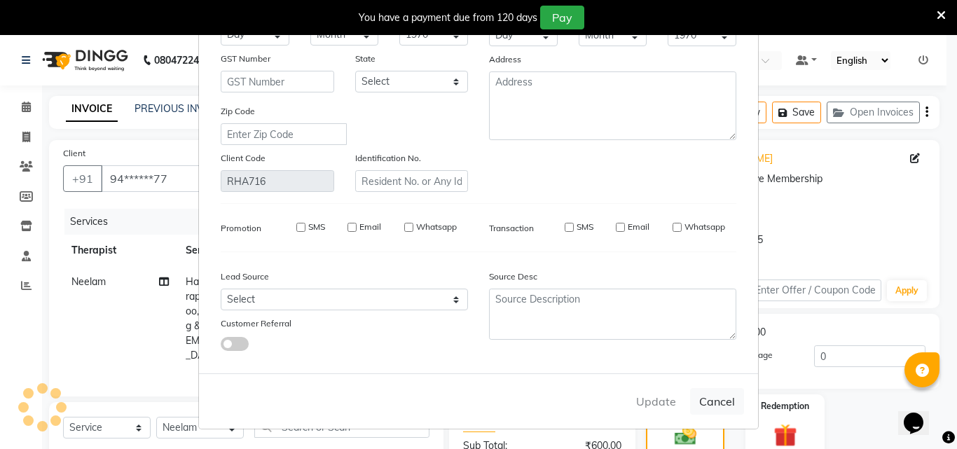
select select
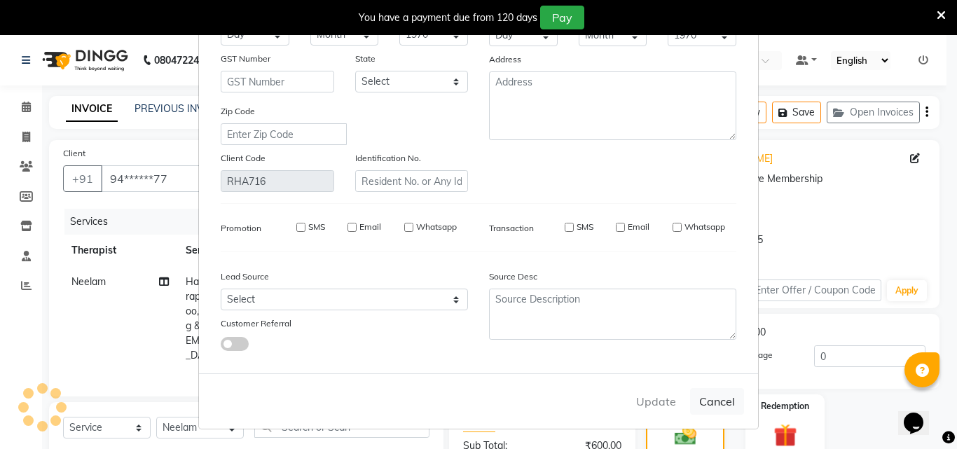
select select
checkbox input "false"
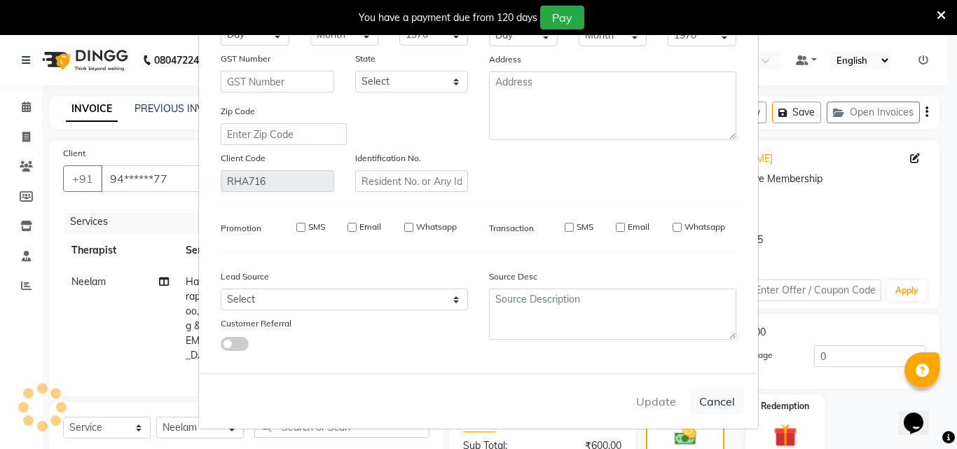
checkbox input "false"
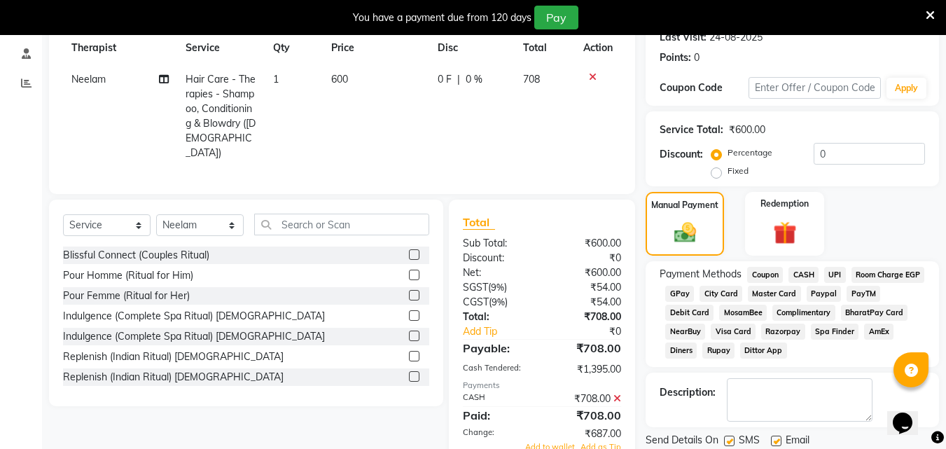
scroll to position [0, 0]
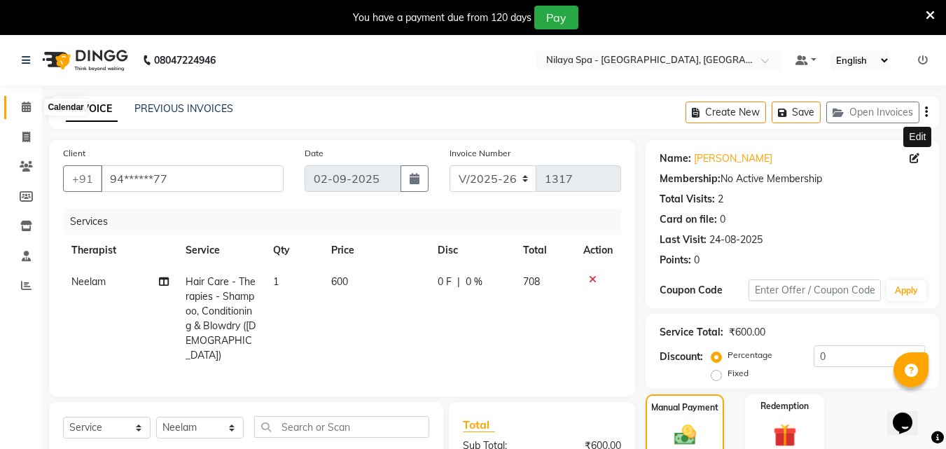
click at [22, 110] on icon at bounding box center [26, 107] width 9 height 11
